Goal: Information Seeking & Learning: Learn about a topic

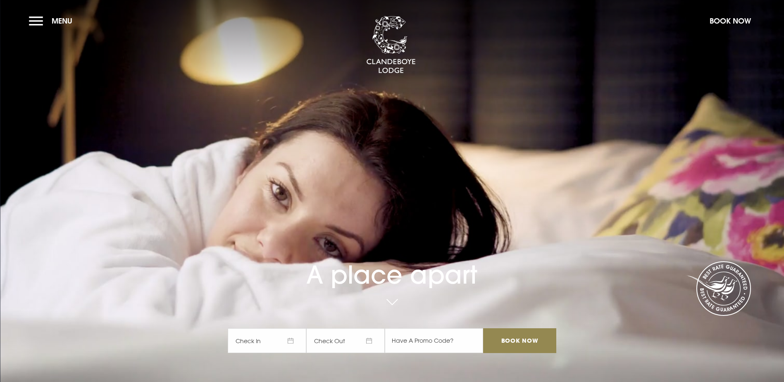
click at [23, 19] on section "A place apart Check In Check Out Mon Tue Wed Thur Fri Sat Sun Mon Tue Wed Thur …" at bounding box center [392, 191] width 784 height 382
click at [31, 22] on button "Menu" at bounding box center [53, 21] width 48 height 18
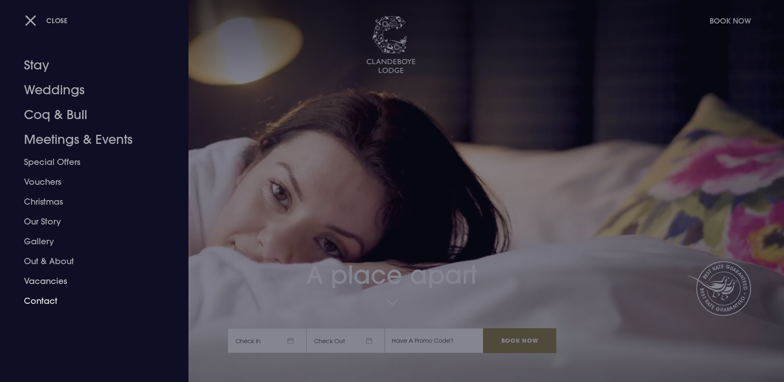
click at [53, 278] on link "Vacancies" at bounding box center [89, 281] width 131 height 20
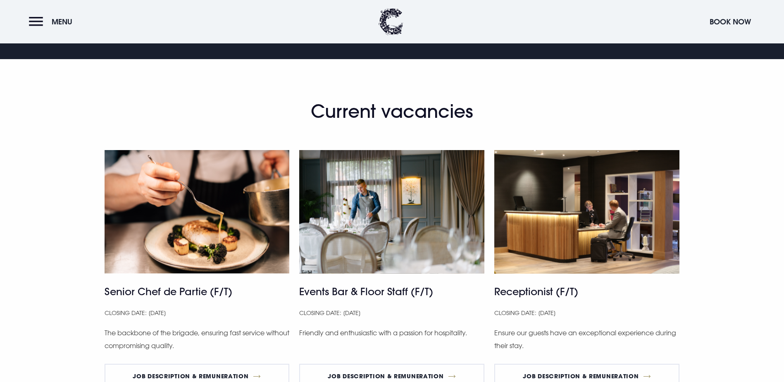
scroll to position [496, 0]
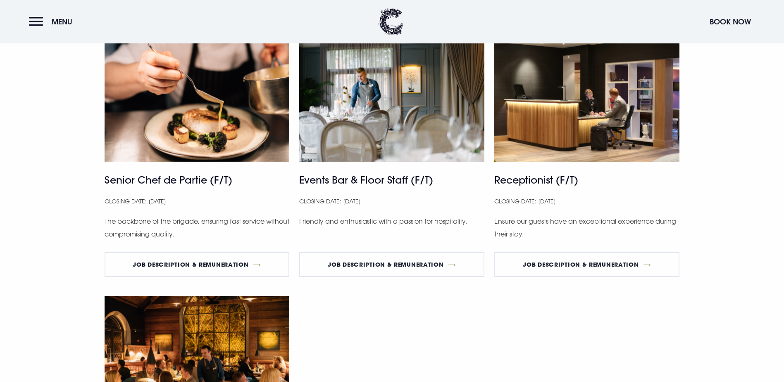
click at [535, 252] on div "Ensure our guests have an exceptional experience during their stay." at bounding box center [586, 233] width 185 height 37
click at [546, 277] on link "Job Description & Remuneration" at bounding box center [586, 264] width 185 height 25
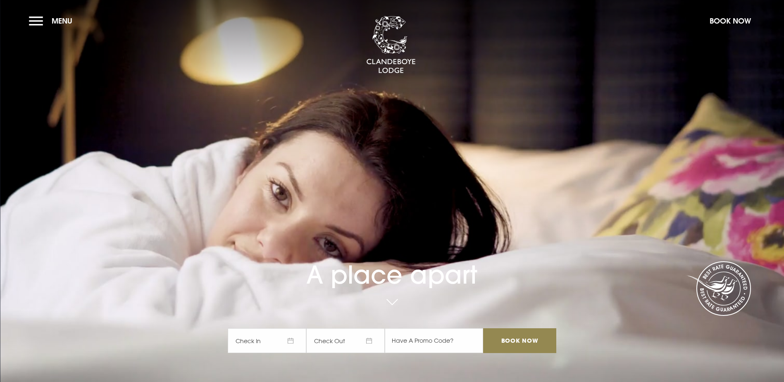
click at [35, 22] on button "Menu" at bounding box center [53, 21] width 48 height 18
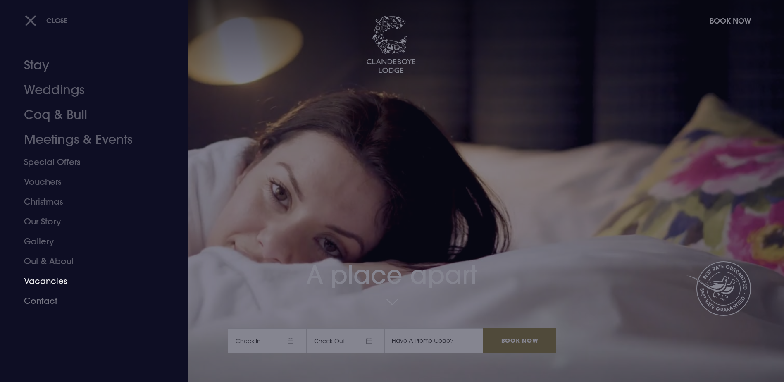
click at [38, 286] on link "Vacancies" at bounding box center [89, 281] width 131 height 20
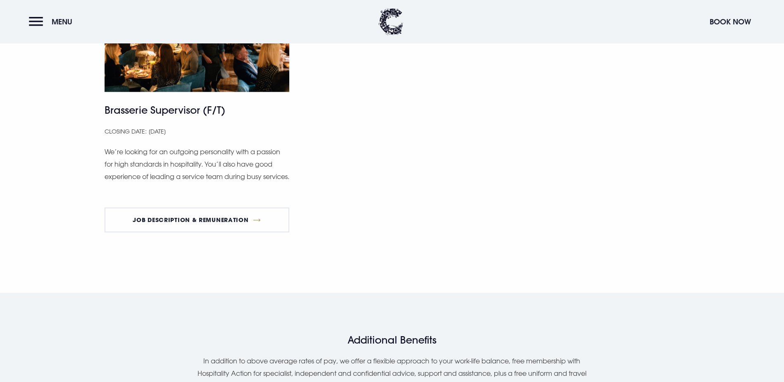
scroll to position [826, 0]
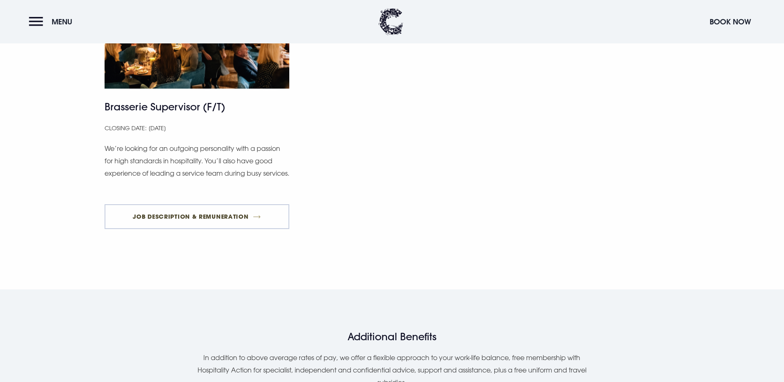
click at [211, 229] on link "Job Description & Remuneration" at bounding box center [197, 216] width 185 height 25
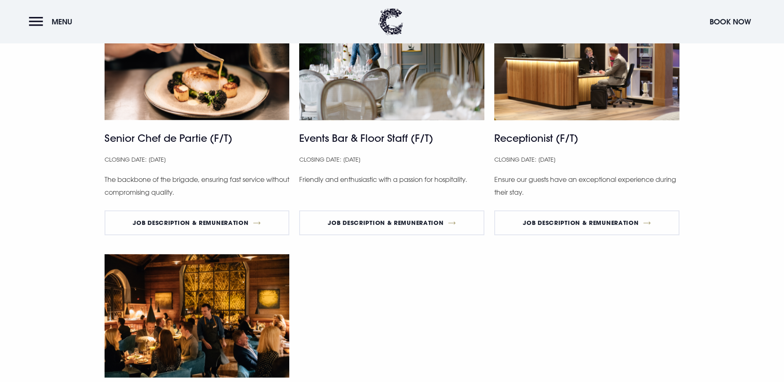
scroll to position [537, 0]
click at [198, 235] on link "Job Description & Remuneration" at bounding box center [197, 223] width 185 height 25
click at [429, 235] on link "Job Description & Remuneration" at bounding box center [391, 223] width 185 height 25
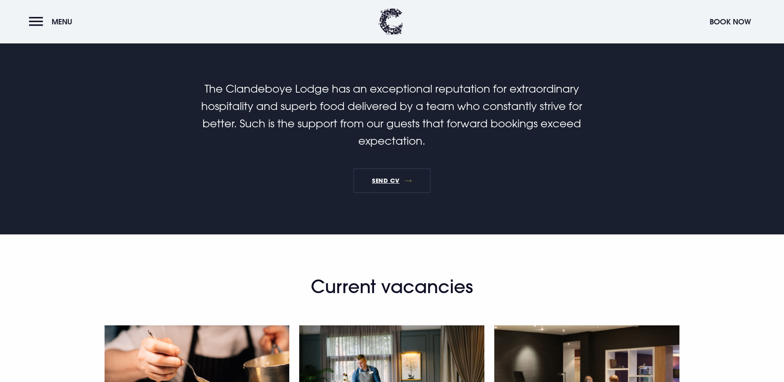
scroll to position [0, 0]
